Goal: Find specific page/section: Find specific page/section

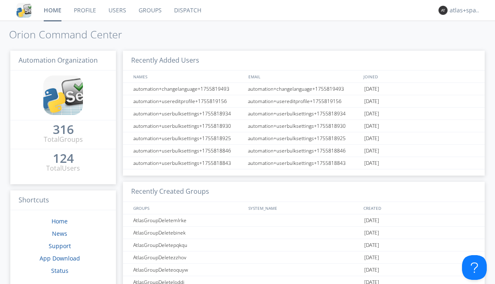
click at [187, 10] on link "Dispatch" at bounding box center [188, 10] width 40 height 21
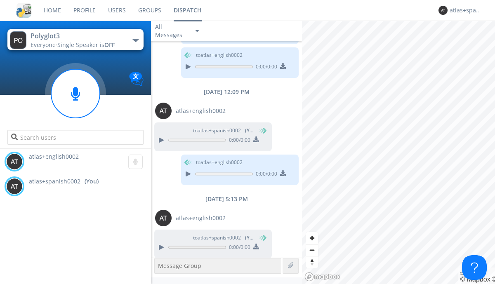
scroll to position [349, 0]
click at [463, 10] on div "atlas+spanish0002" at bounding box center [465, 10] width 31 height 8
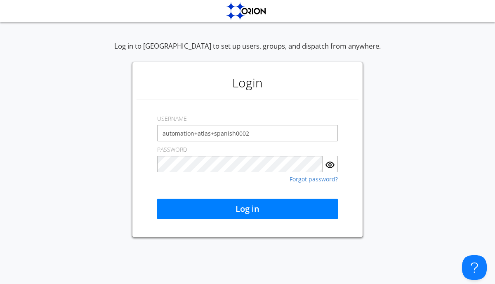
type input "automation+atlas+spanish0002"
click at [248, 209] on button "Log in" at bounding box center [247, 209] width 181 height 21
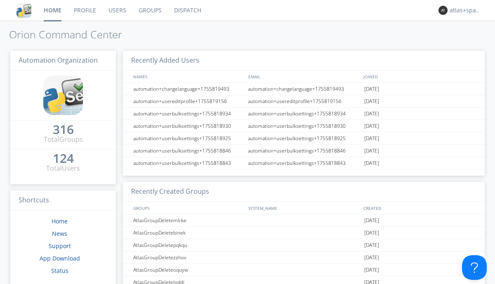
click at [187, 10] on link "Dispatch" at bounding box center [188, 10] width 40 height 21
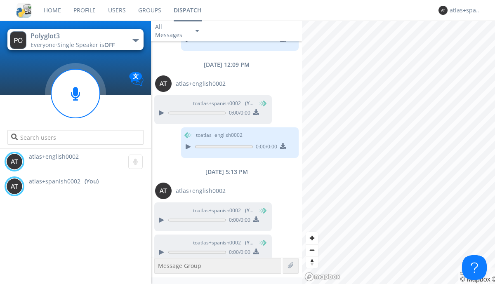
scroll to position [381, 0]
